Goal: Find specific page/section: Find specific page/section

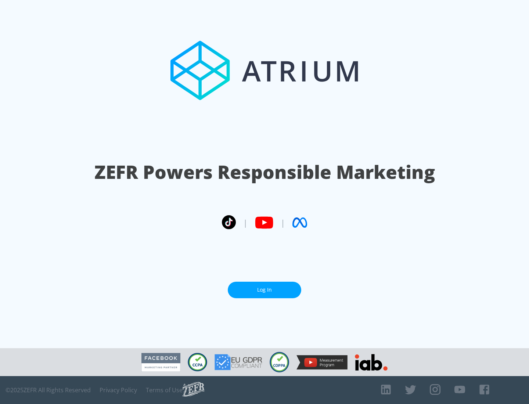
click at [265, 287] on link "Log In" at bounding box center [264, 290] width 73 height 17
